Goal: Information Seeking & Learning: Learn about a topic

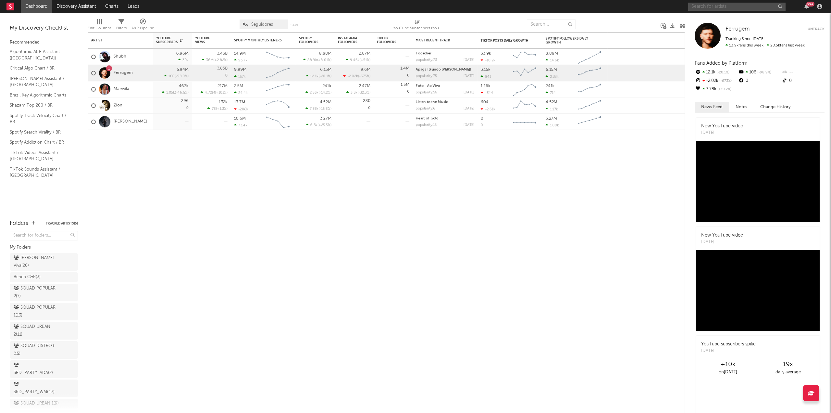
click at [719, 6] on input "text" at bounding box center [736, 7] width 97 height 8
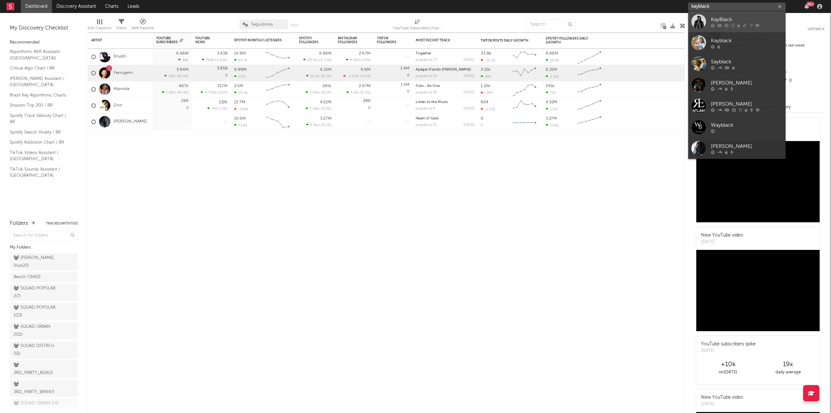
type input "kayblack"
click at [718, 17] on div "KayBlack" at bounding box center [746, 20] width 71 height 8
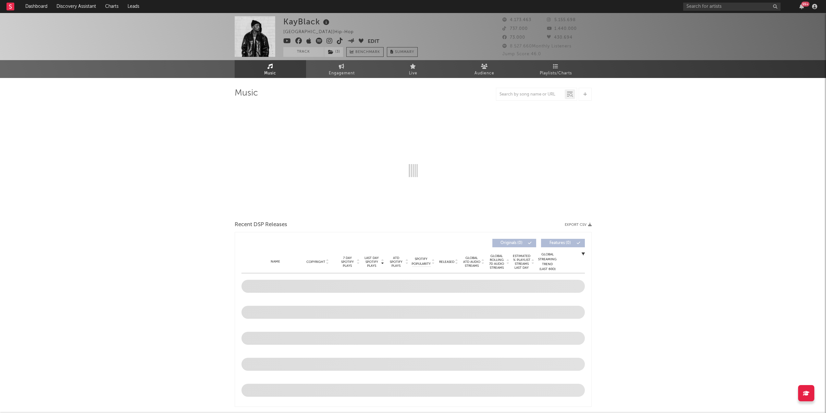
select select "6m"
